Goal: Transaction & Acquisition: Subscribe to service/newsletter

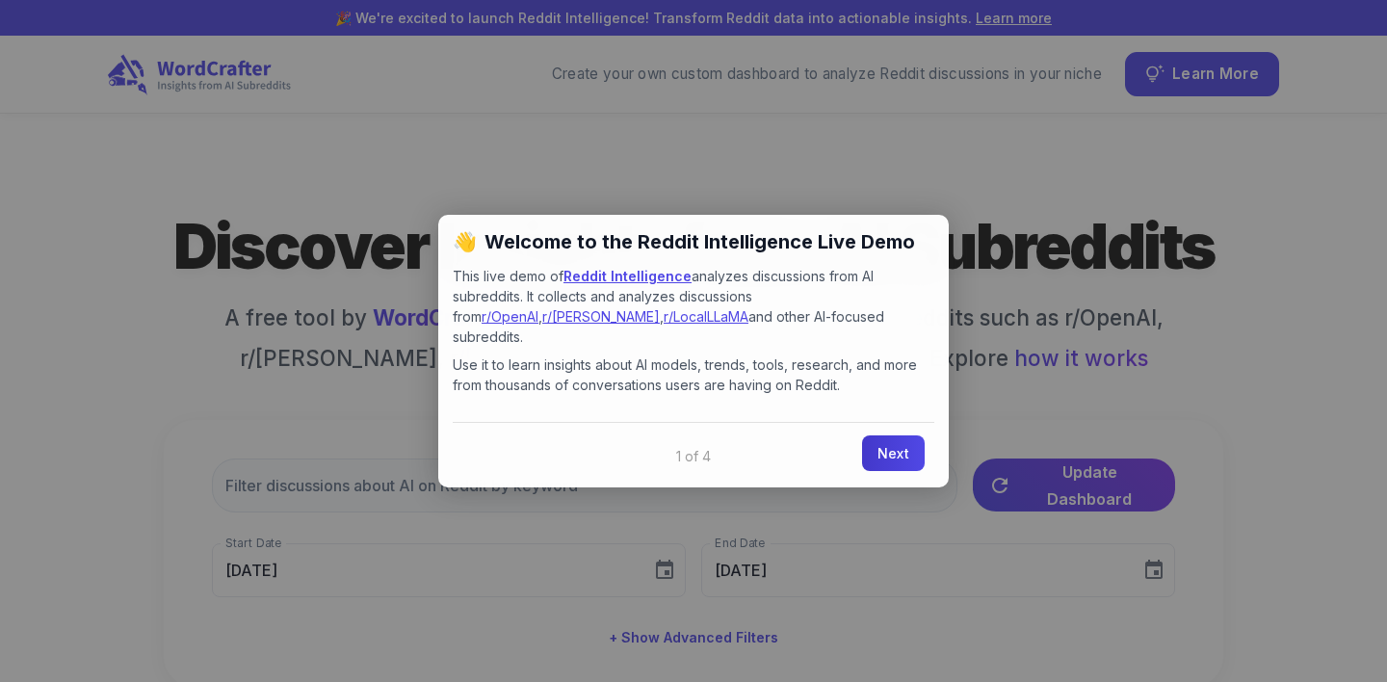
click at [908, 437] on link "Next" at bounding box center [893, 453] width 63 height 36
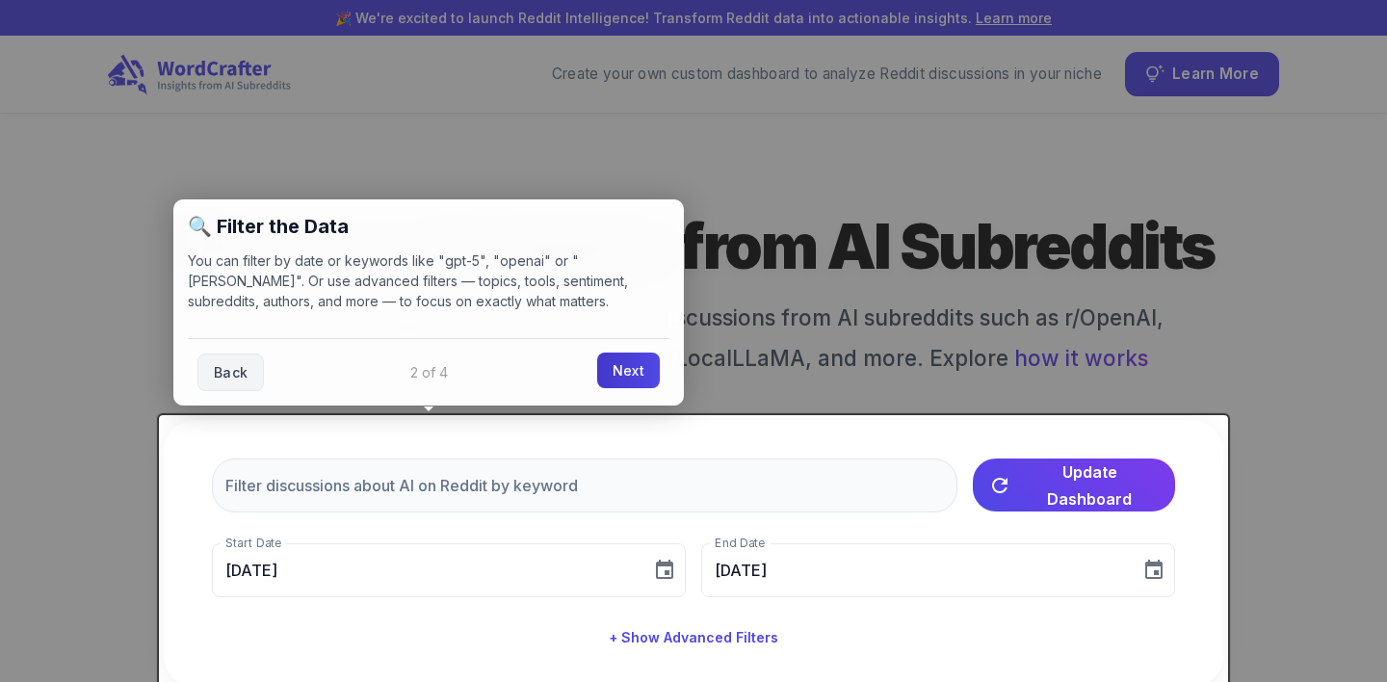
click at [621, 363] on link "Next" at bounding box center [628, 371] width 63 height 36
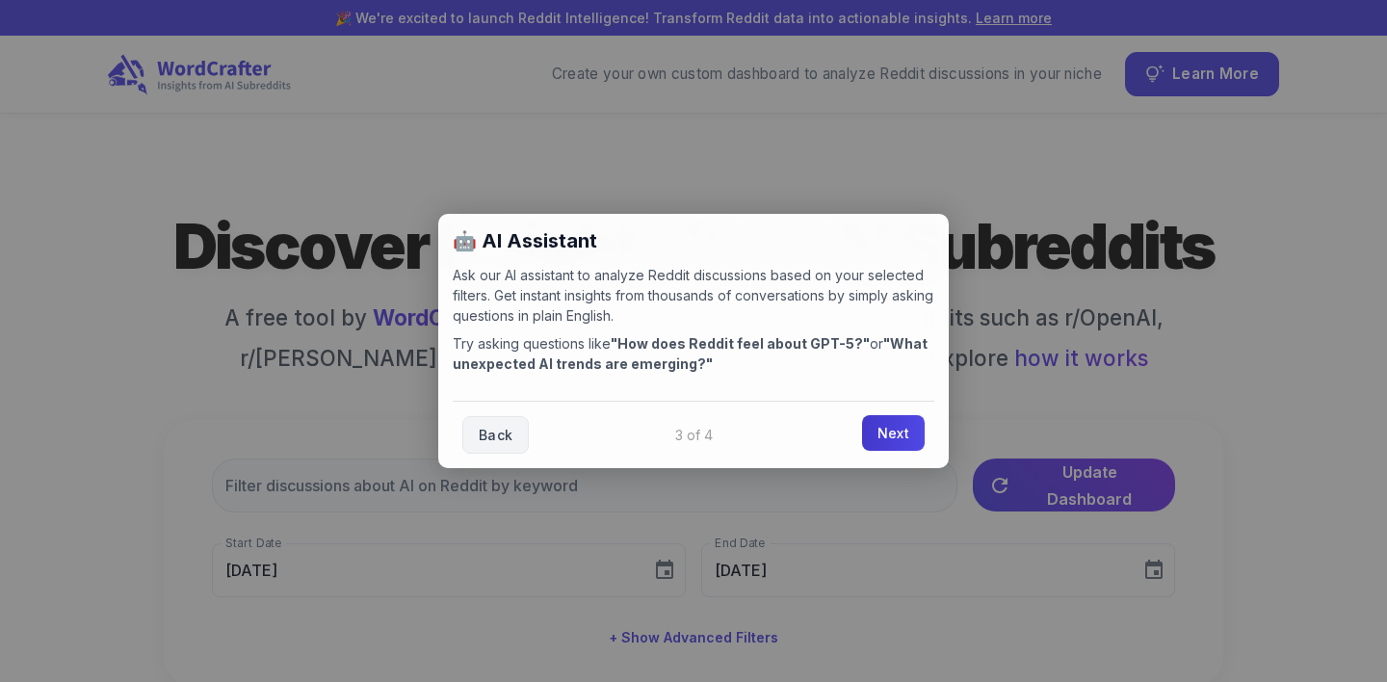
click at [880, 437] on link "Next" at bounding box center [893, 433] width 63 height 36
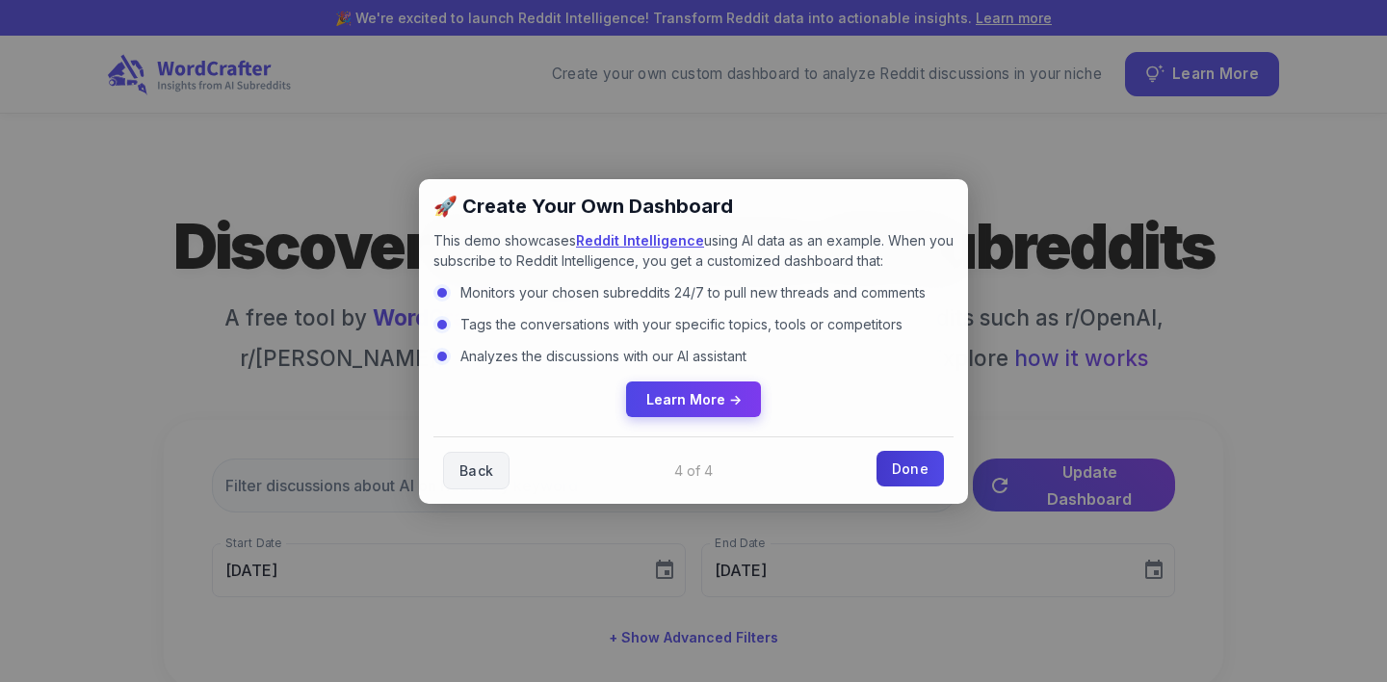
click at [895, 474] on link "Done" at bounding box center [910, 469] width 67 height 36
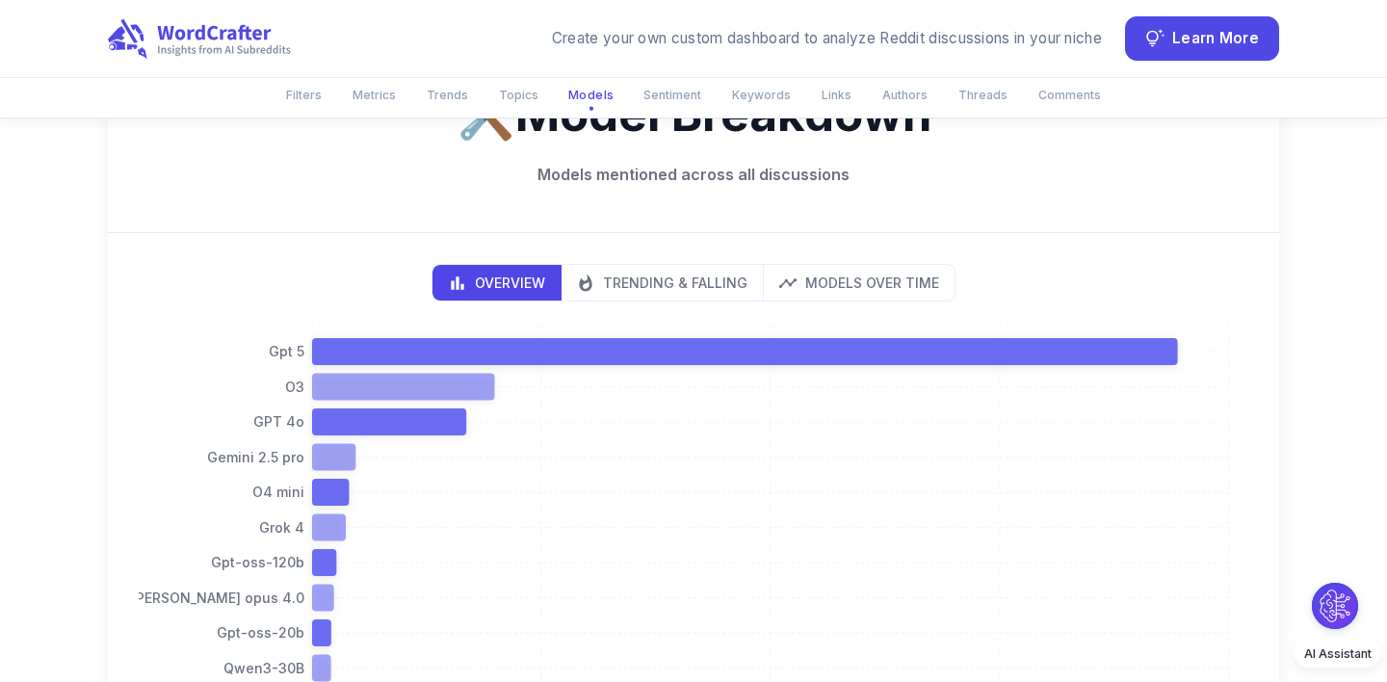
scroll to position [3112, 0]
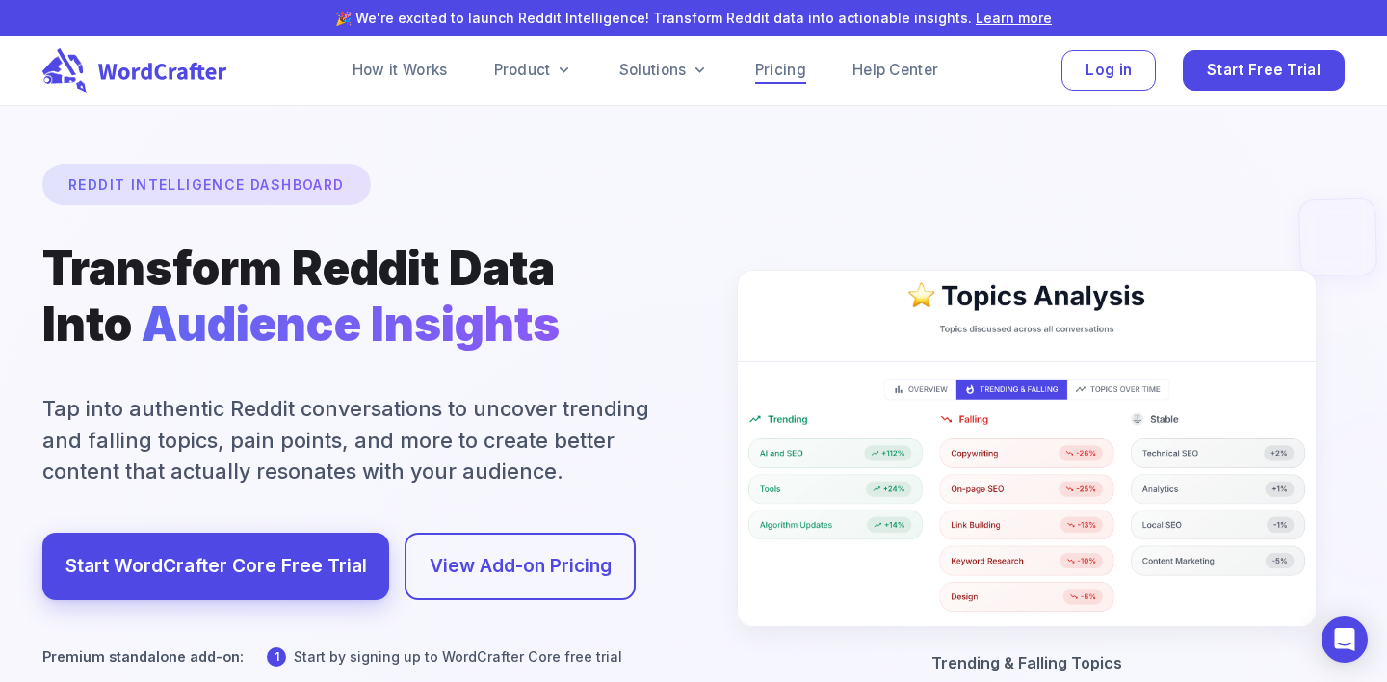
click at [792, 66] on link "Pricing" at bounding box center [780, 70] width 51 height 23
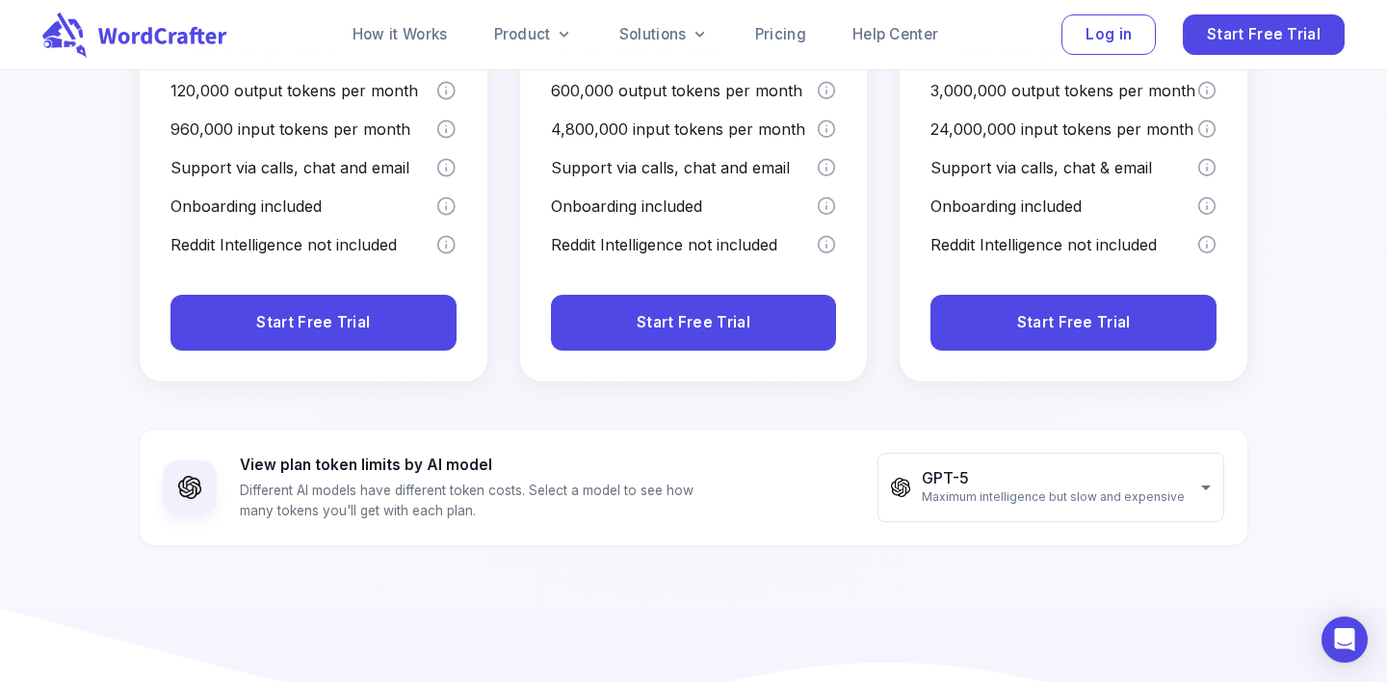
scroll to position [745, 0]
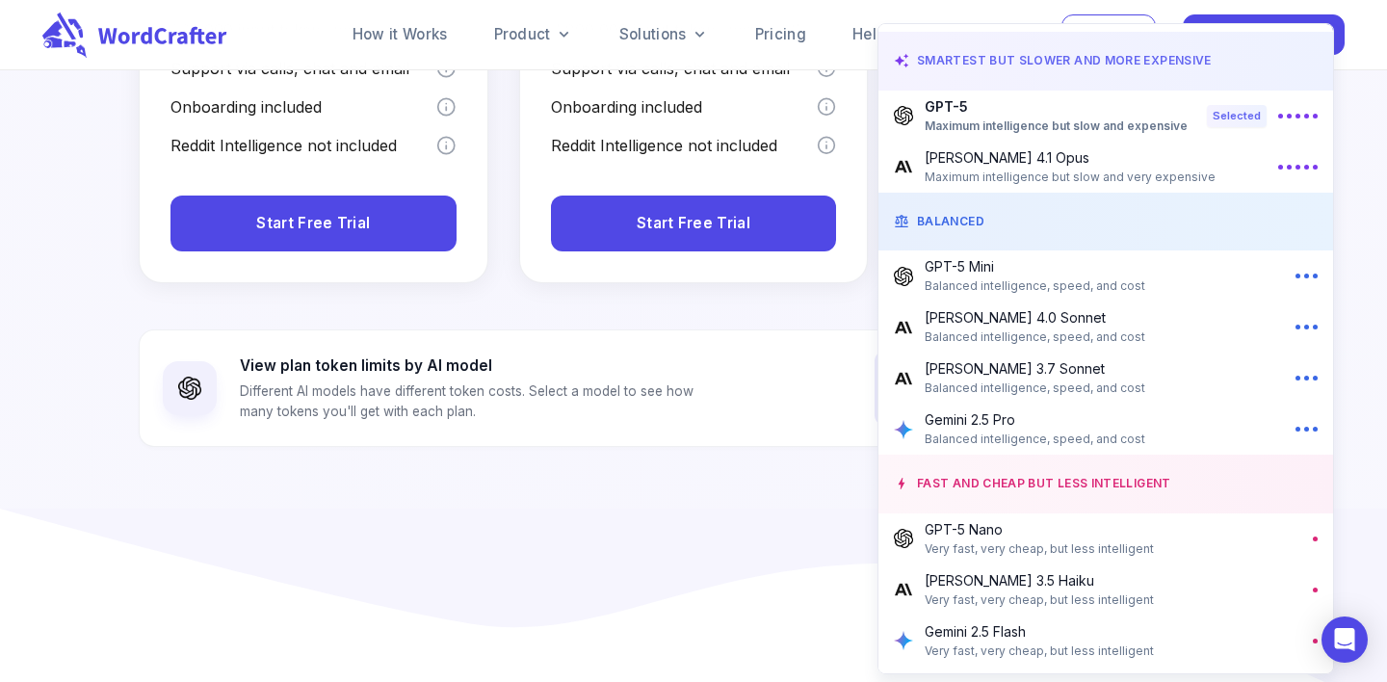
click at [962, 171] on span "Maximum intelligence but slow and very expensive" at bounding box center [1070, 177] width 291 height 19
type input "**********"
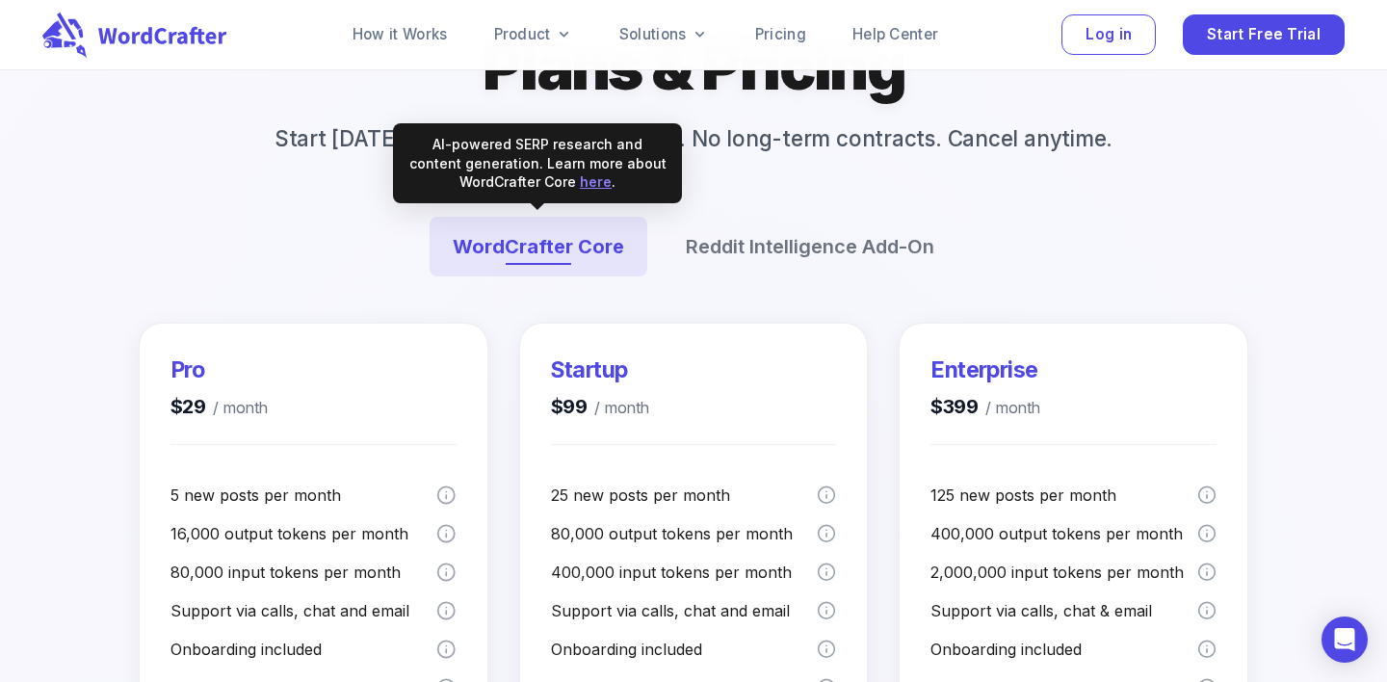
scroll to position [303, 0]
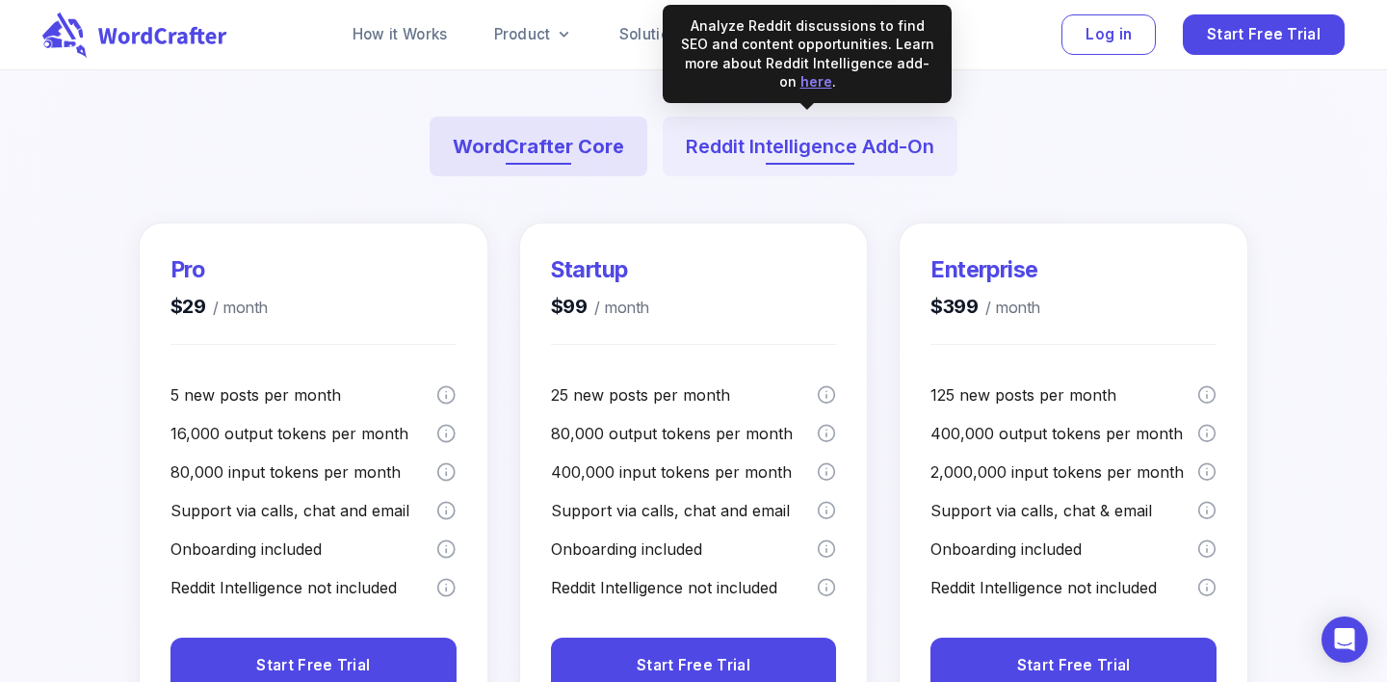
click at [832, 141] on button "Reddit Intelligence Add-On" at bounding box center [810, 147] width 295 height 60
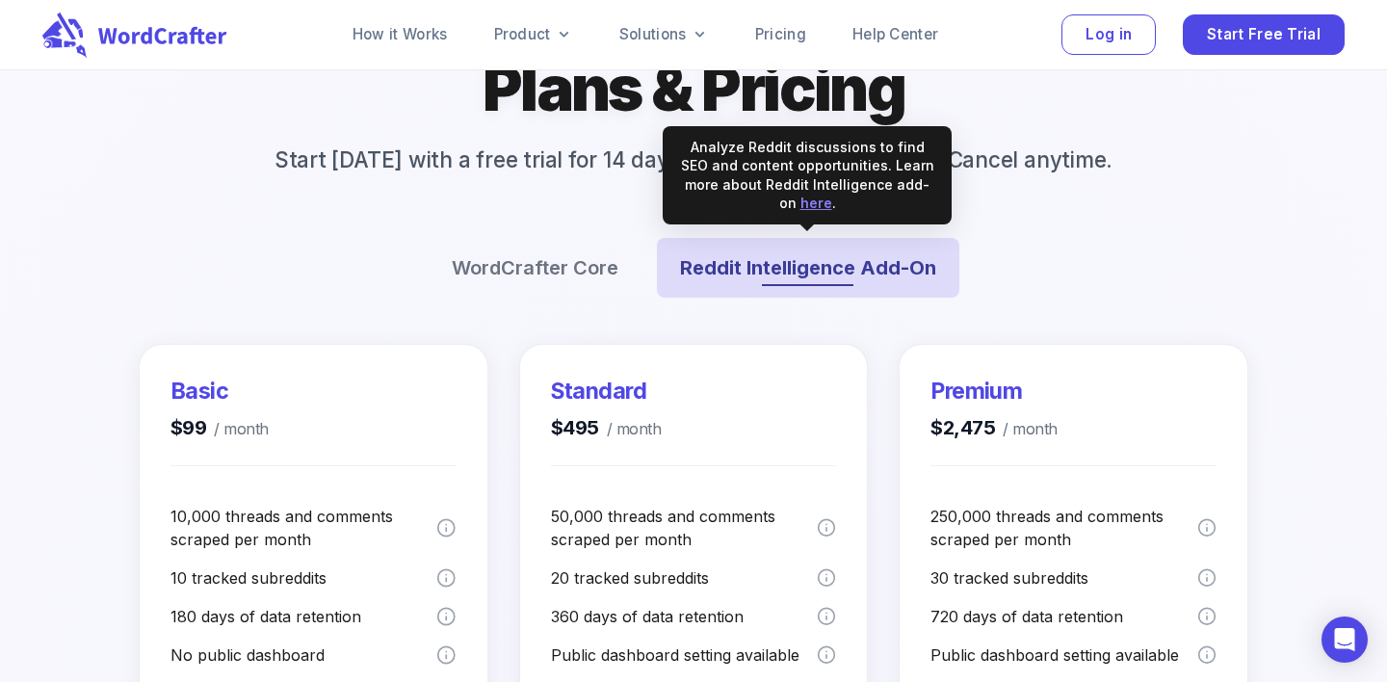
scroll to position [0, 0]
